Goal: Information Seeking & Learning: Learn about a topic

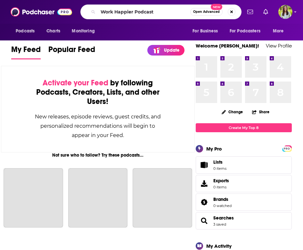
type input "Work Happier Podcast"
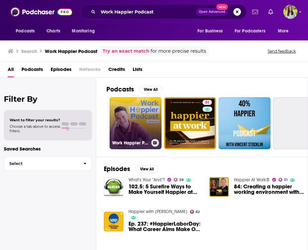
click at [142, 116] on link "Work Happier Podcast with [PERSON_NAME]" at bounding box center [136, 123] width 52 height 52
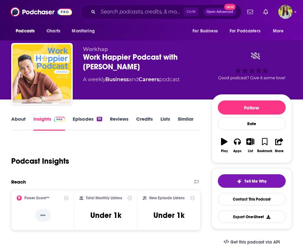
click at [11, 118] on link "About" at bounding box center [18, 123] width 14 height 15
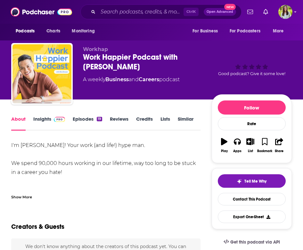
click at [15, 198] on div "Show More" at bounding box center [21, 196] width 21 height 6
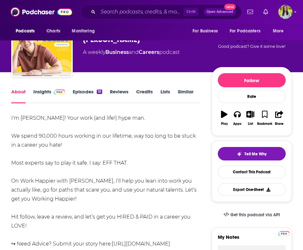
scroll to position [64, 0]
